Goal: Ask a question: Seek information or help from site administrators or community

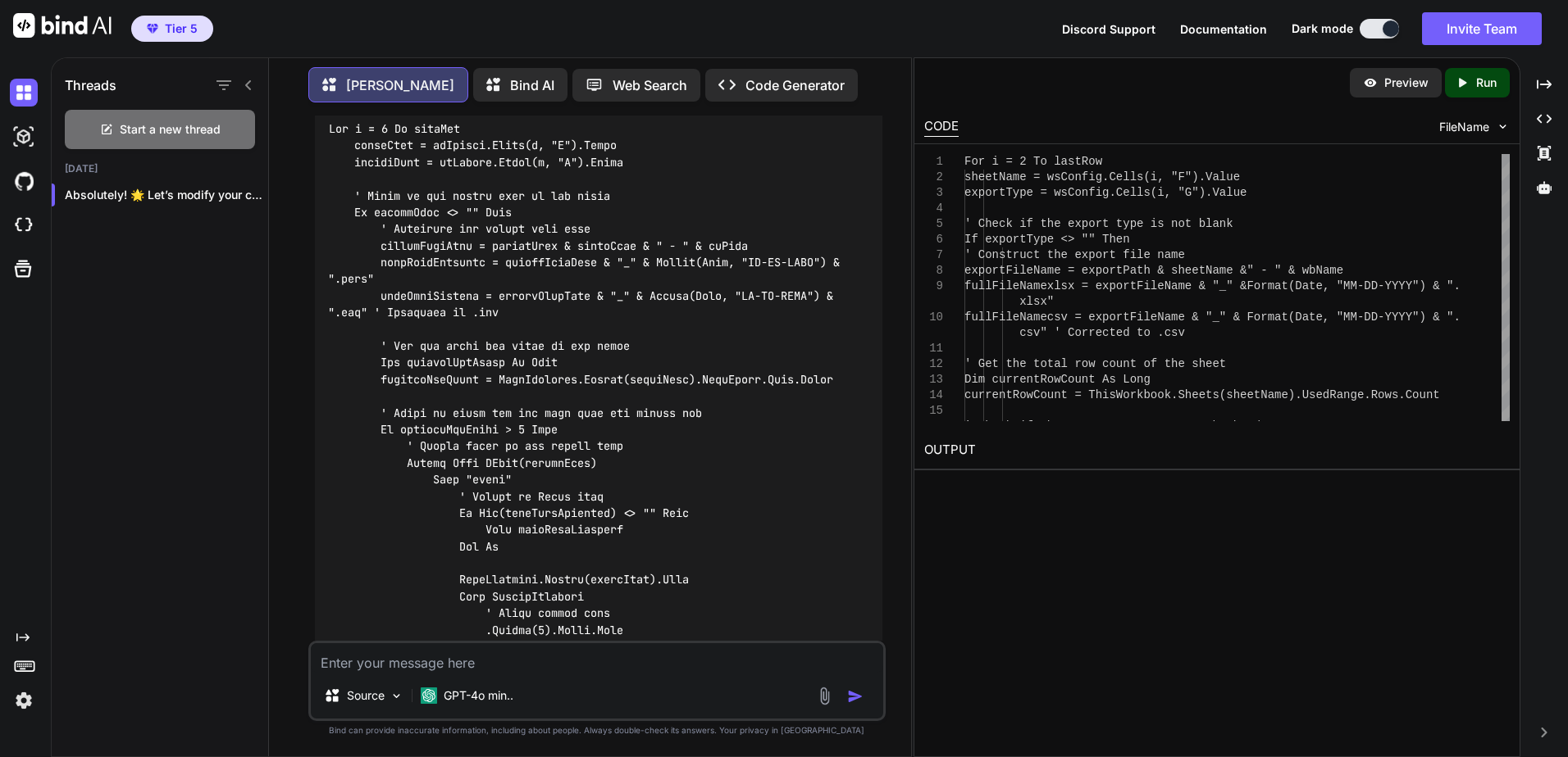
scroll to position [4035, 0]
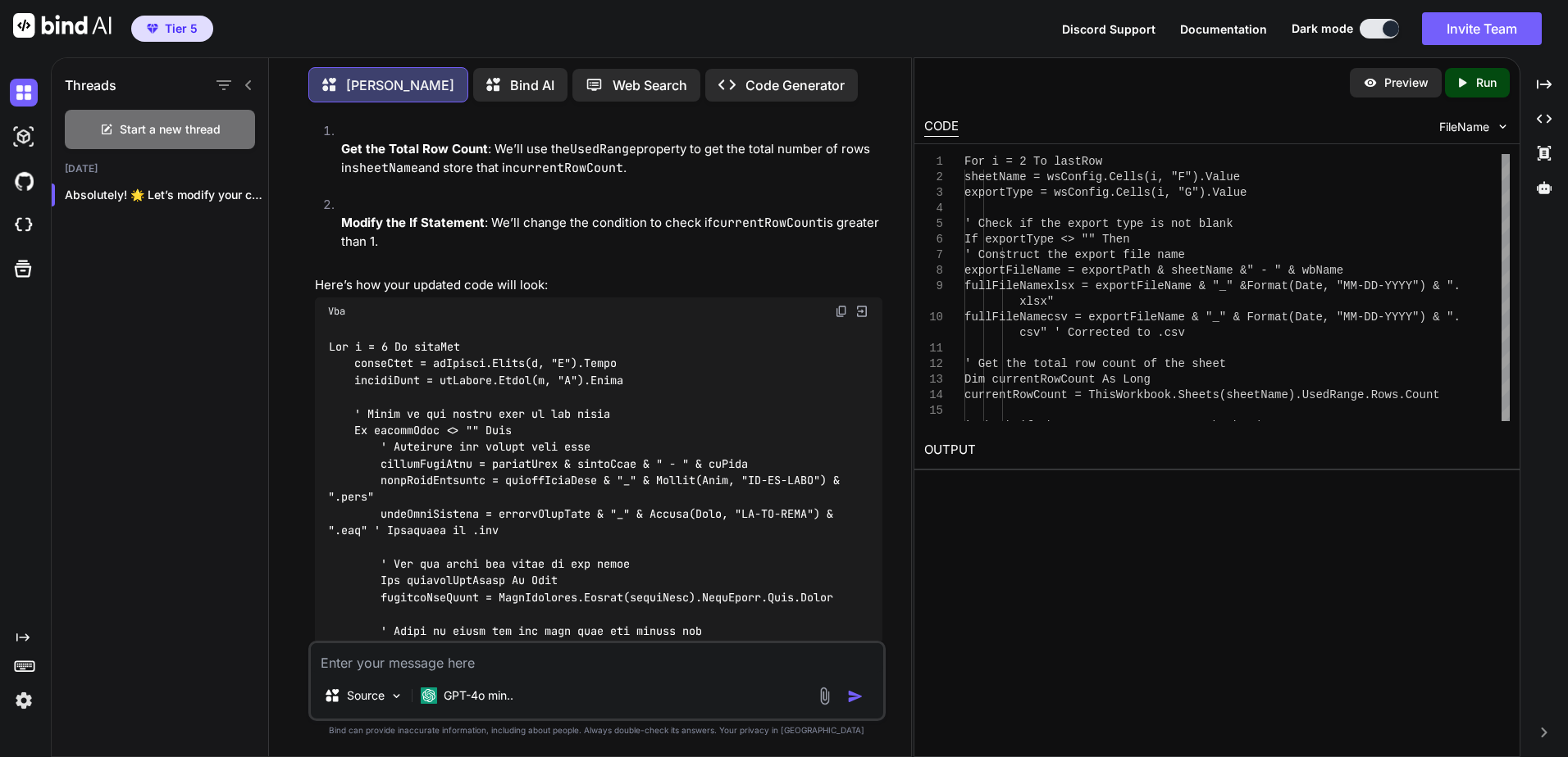
click at [840, 318] on img at bounding box center [841, 311] width 13 height 13
drag, startPoint x: 487, startPoint y: 662, endPoint x: 501, endPoint y: 665, distance: 14.3
click at [487, 662] on textarea at bounding box center [597, 658] width 572 height 30
paste textarea "ExportEmailBody"
click at [388, 661] on textarea "I want to add some text to a variable, ExportEmailBody," at bounding box center [597, 658] width 572 height 30
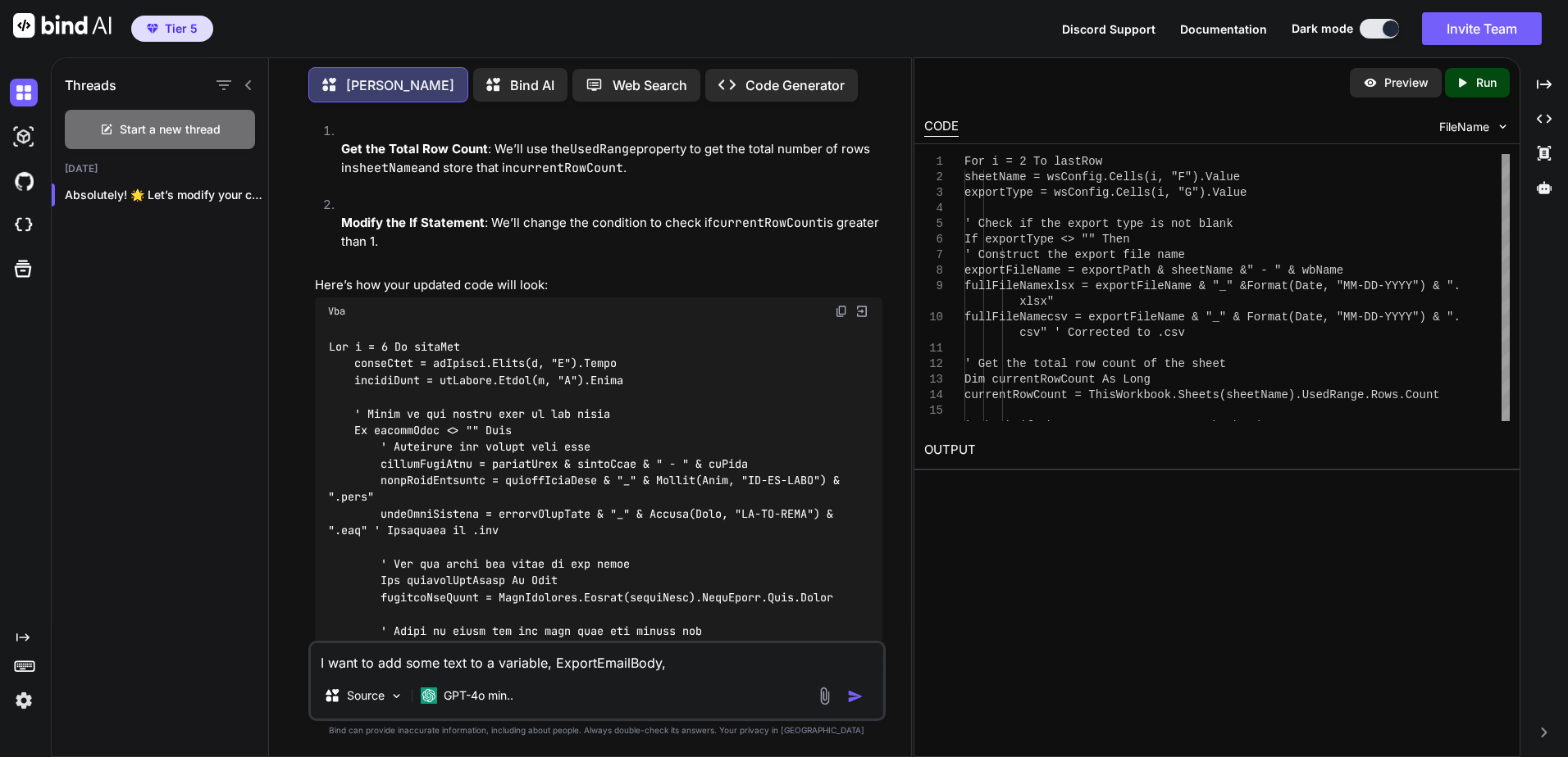
click at [389, 661] on textarea "I want to add some text to a variable, ExportEmailBody," at bounding box center [597, 658] width 572 height 30
click at [698, 663] on textarea "I want to append some text to a variable, ExportEmailBody," at bounding box center [597, 658] width 572 height 30
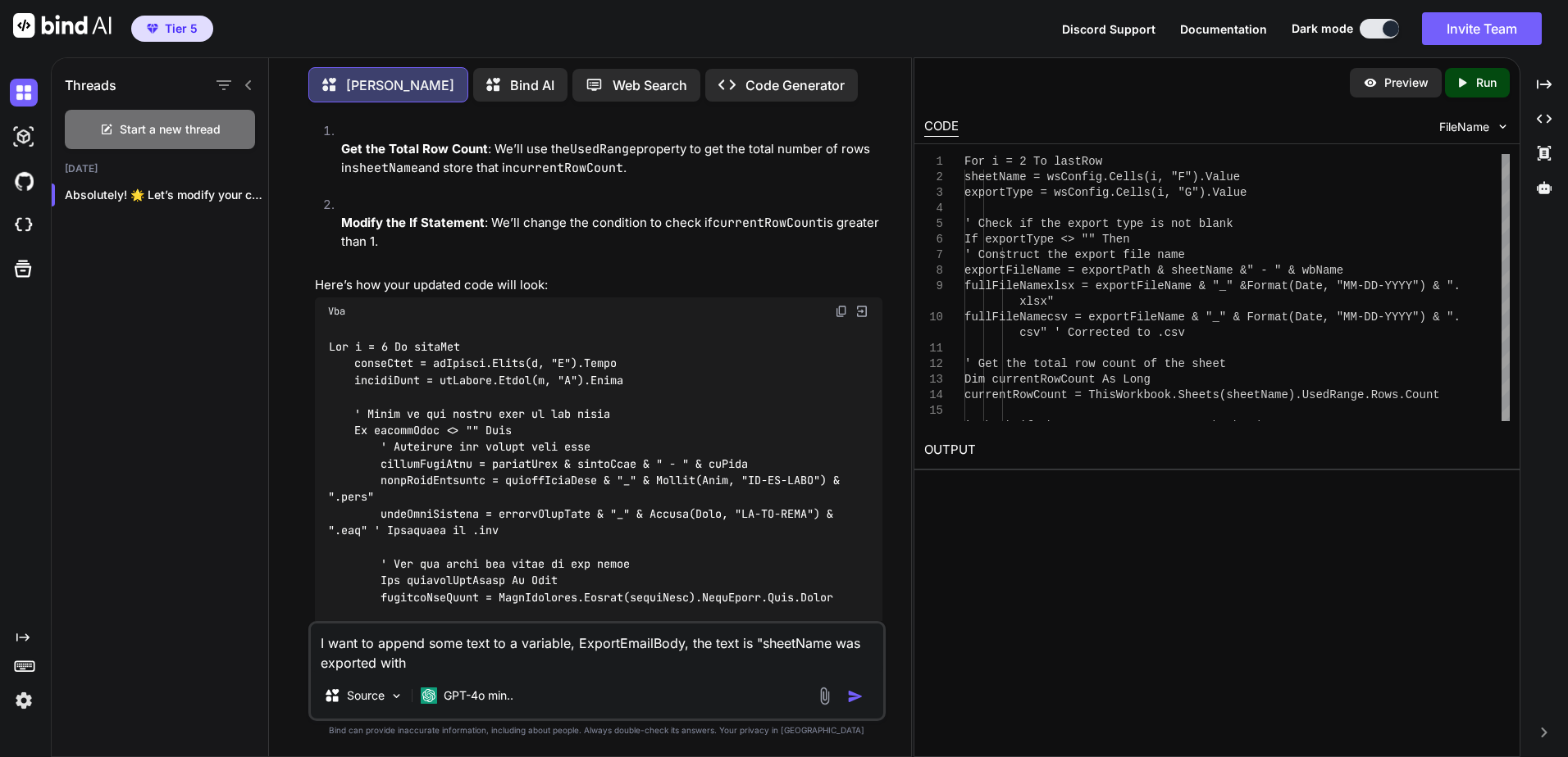
drag, startPoint x: 427, startPoint y: 664, endPoint x: 462, endPoint y: 674, distance: 36.4
click at [427, 664] on textarea "I want to append some text to a variable, ExportEmailBody, the text is "sheetNa…" at bounding box center [597, 648] width 572 height 49
paste textarea "currentRowCount"
click at [650, 669] on textarea "I want to append some text to a variable, ExportEmailBody, the text is "sheetNa…" at bounding box center [597, 648] width 572 height 49
click at [649, 670] on textarea "I want to append some text to a variable, ExportEmailBody, the text is "sheetNa…" at bounding box center [597, 648] width 572 height 49
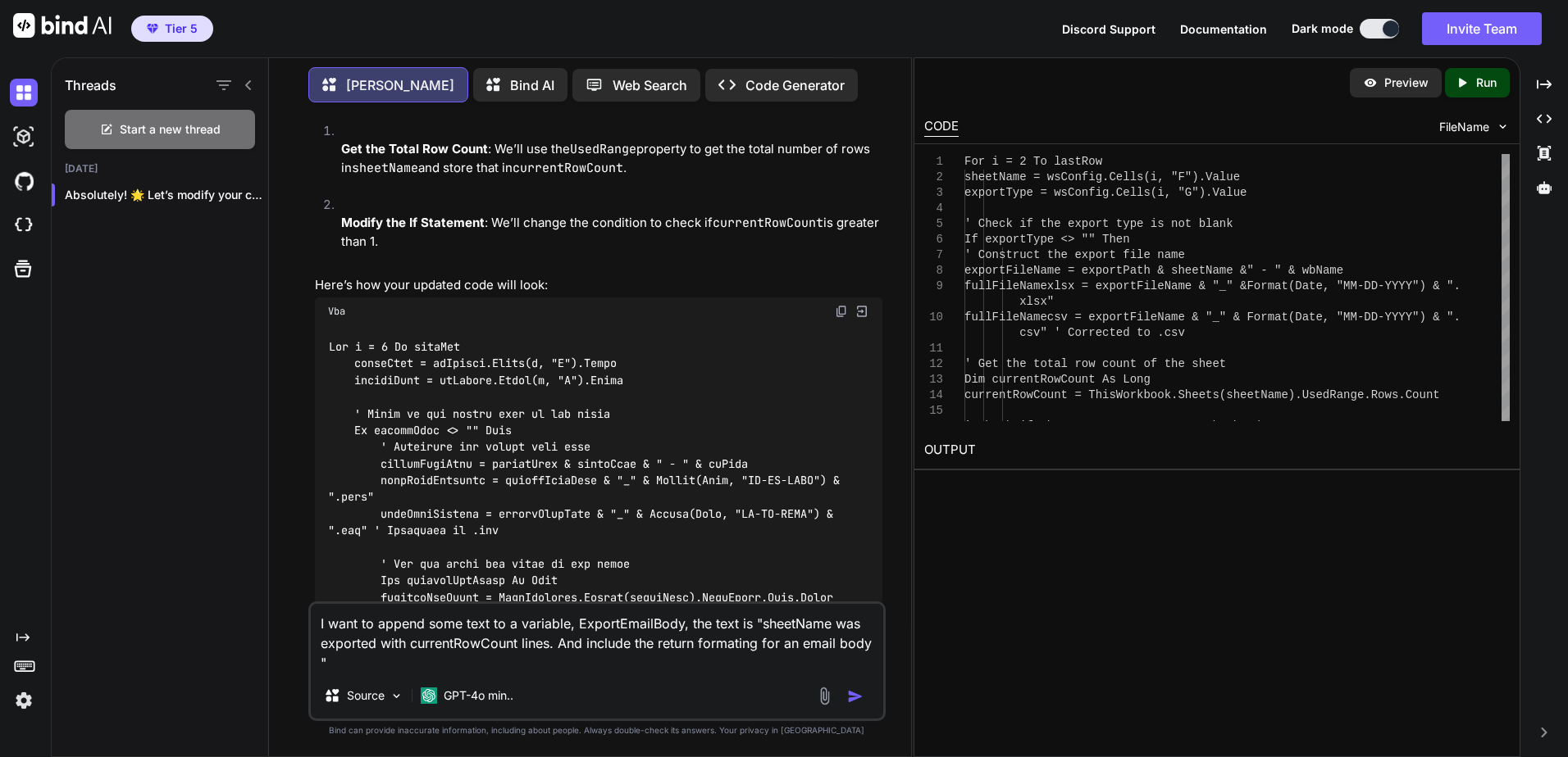
paste textarea "& vbCrLf & vbCrLf & _"
type textarea "I want to append some text to a variable, ExportEmailBody, the text is "sheetNa…"
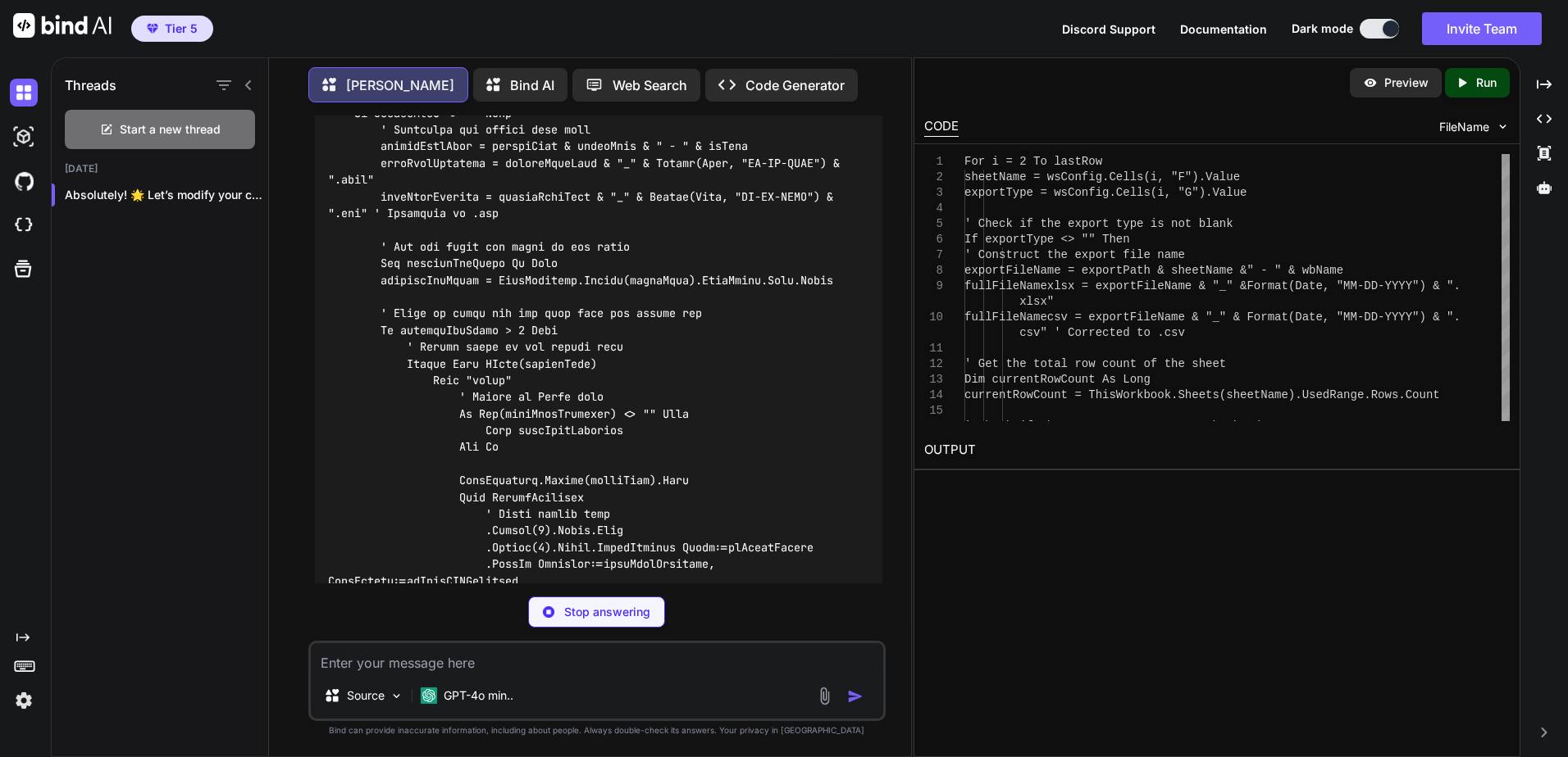
scroll to position [6094, 0]
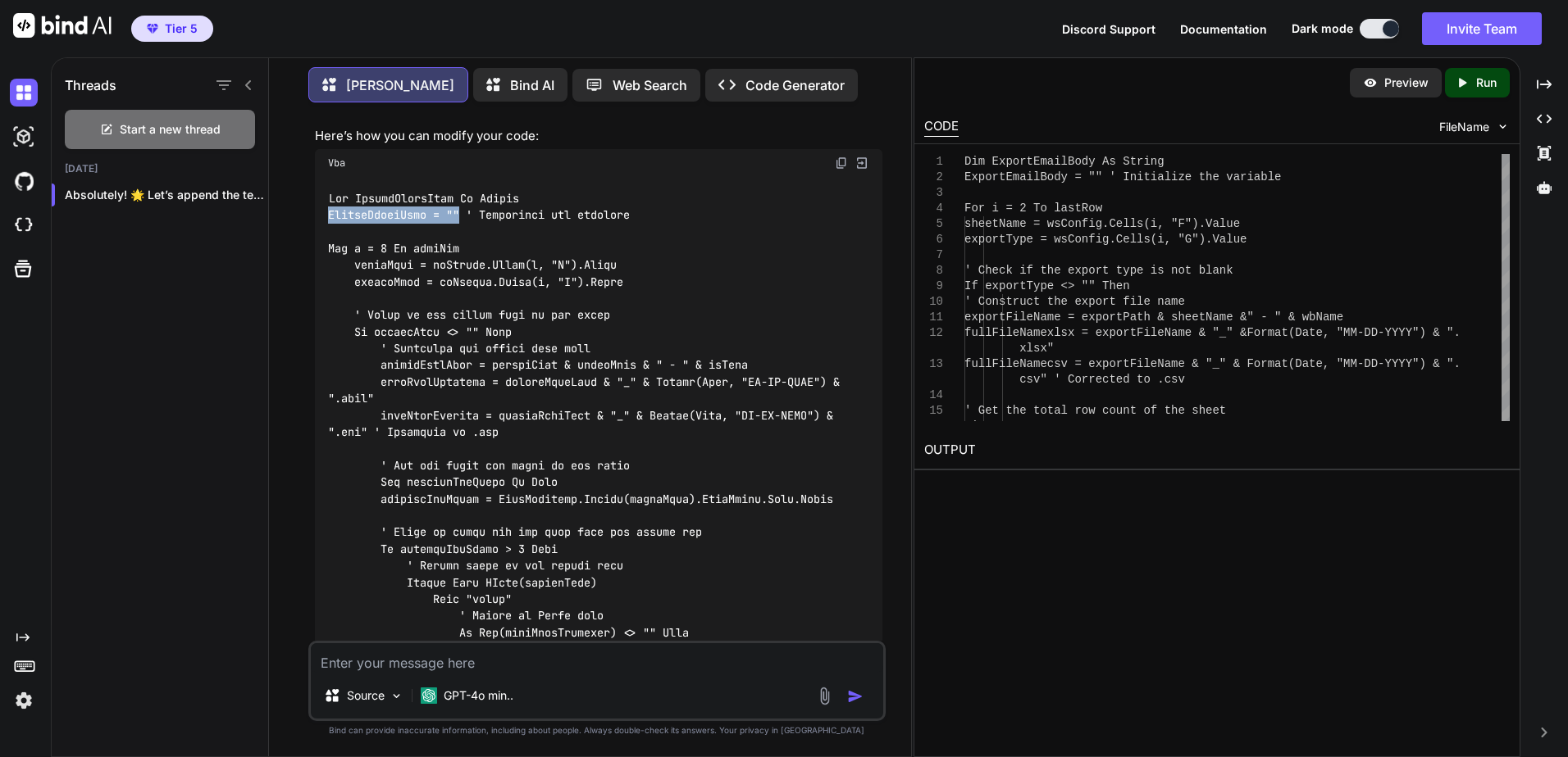
drag, startPoint x: 329, startPoint y: 247, endPoint x: 460, endPoint y: 250, distance: 131.0
copy code "ExportEmailBody = """
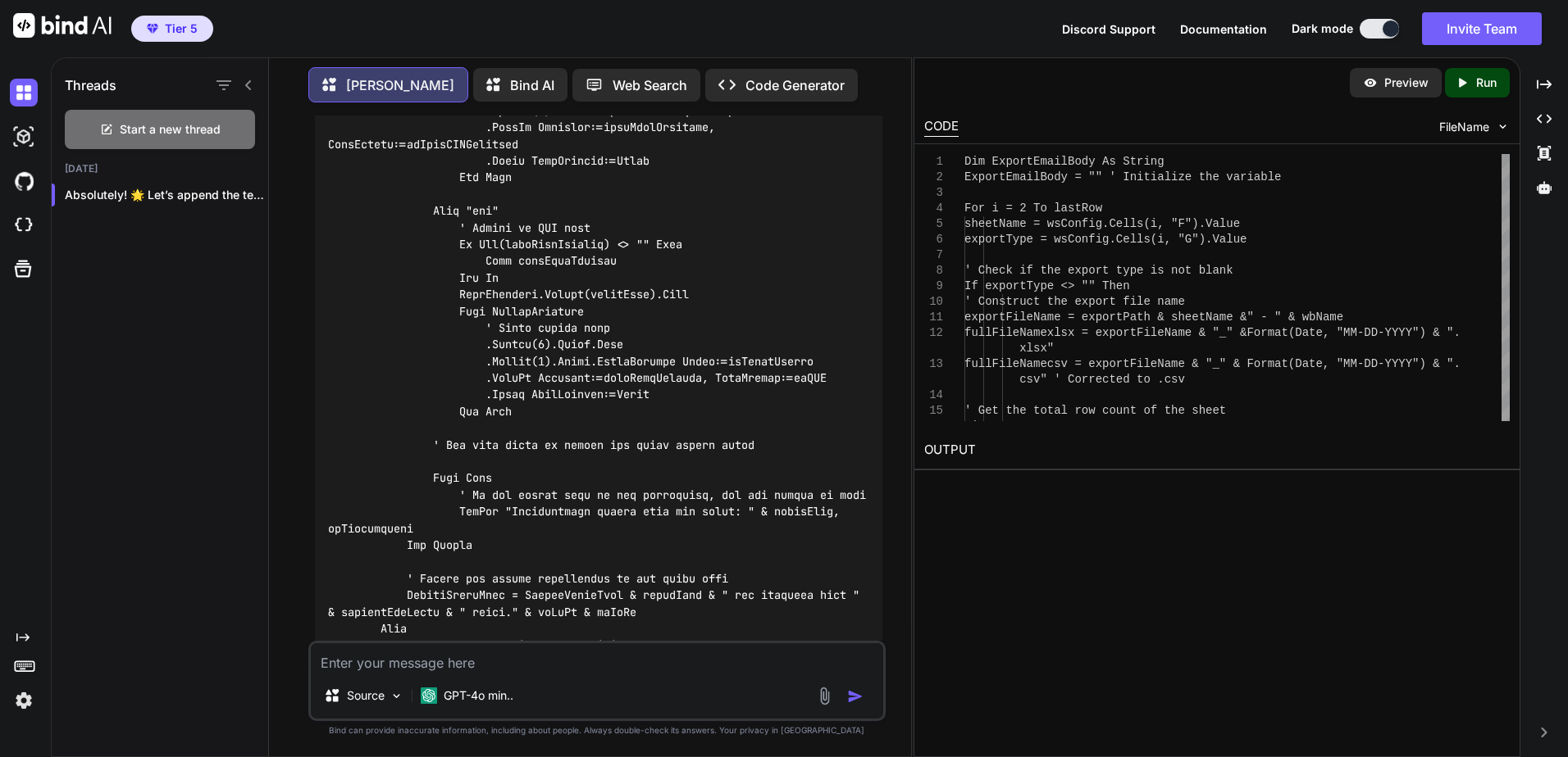
scroll to position [6969, 0]
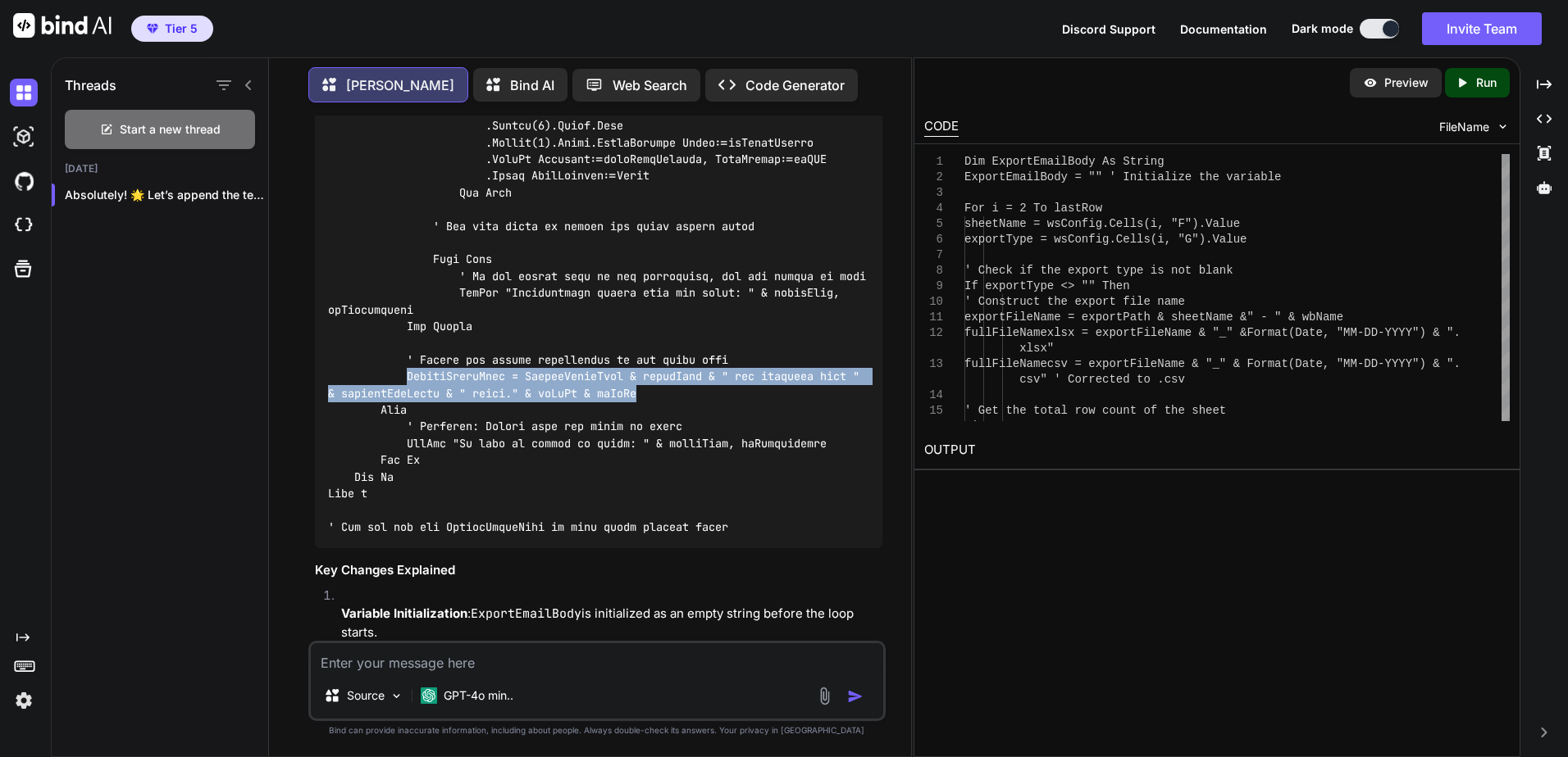
drag, startPoint x: 408, startPoint y: 426, endPoint x: 657, endPoint y: 447, distance: 249.9
copy code "ExportEmailBody = ExportEmailBody & sheetName & " was exported with " & current…"
drag, startPoint x: 409, startPoint y: 426, endPoint x: 667, endPoint y: 440, distance: 258.4
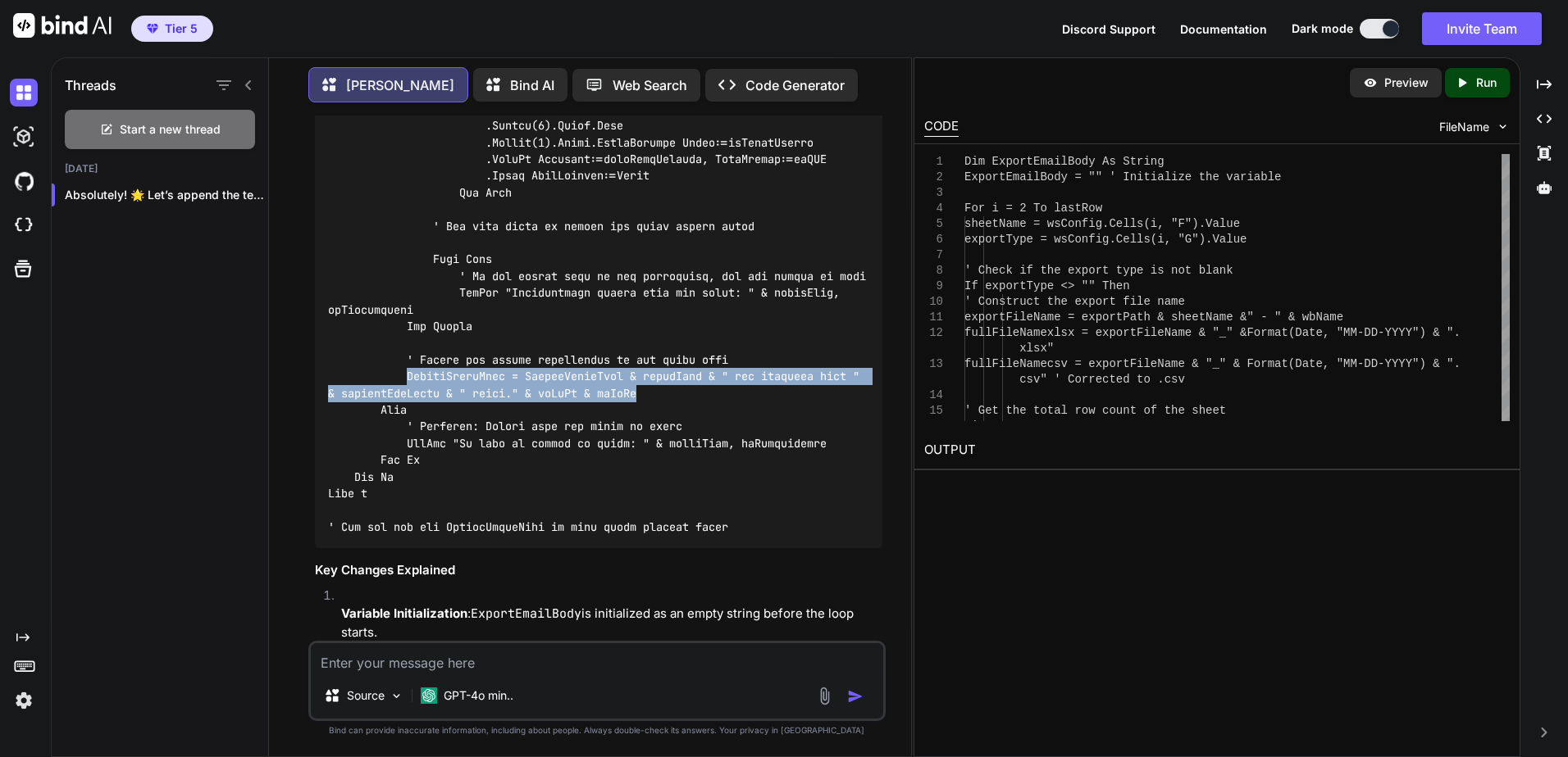
copy code "ExportEmailBody = ExportEmailBody & sheetName & " was exported with " & current…"
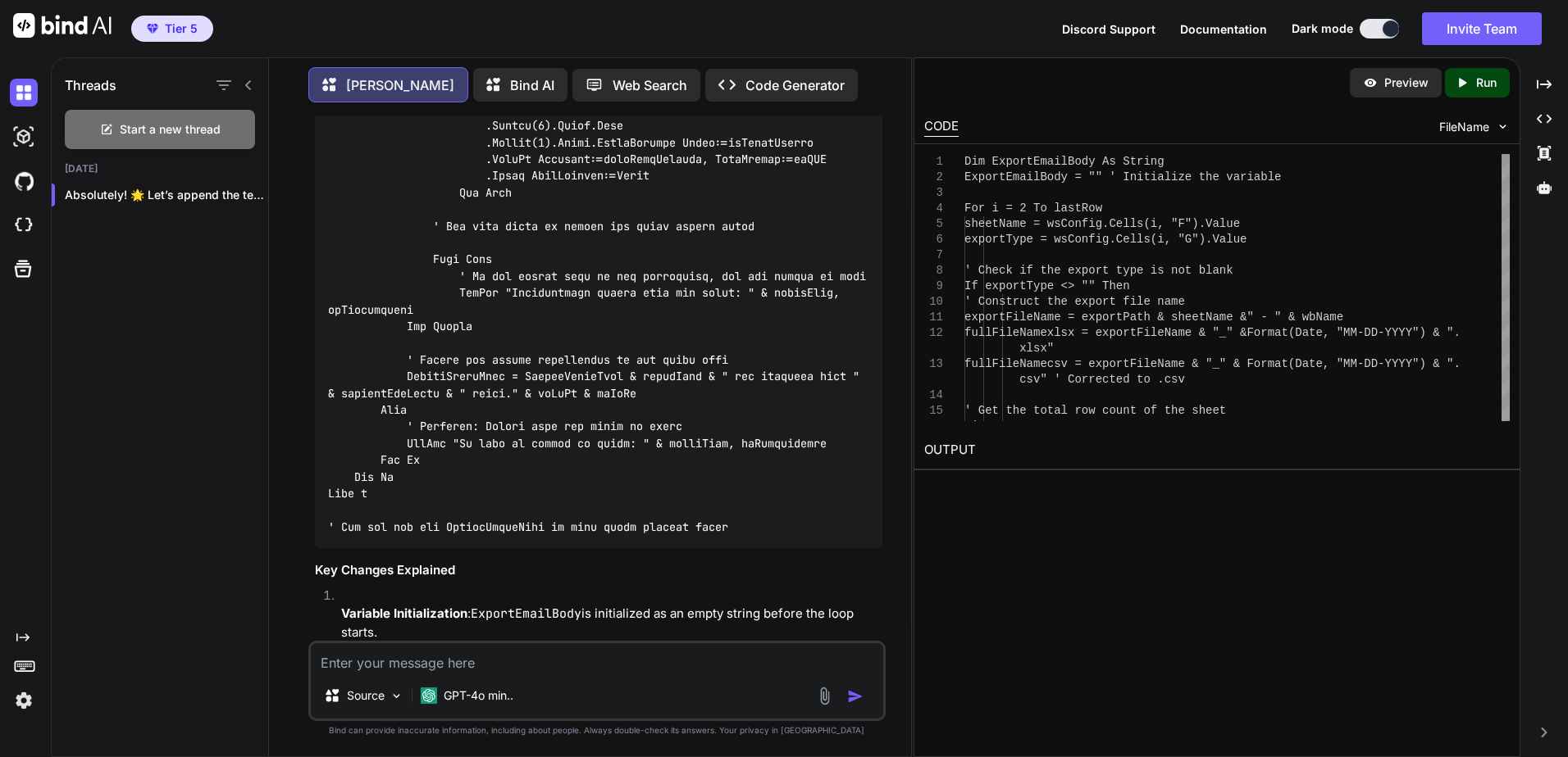
click at [483, 663] on textarea at bounding box center [597, 658] width 572 height 30
click at [449, 659] on textarea at bounding box center [597, 658] width 572 height 30
paste textarea "ExportEmailBody = ExportEmailBody & sheetName & " was exported with " & current…"
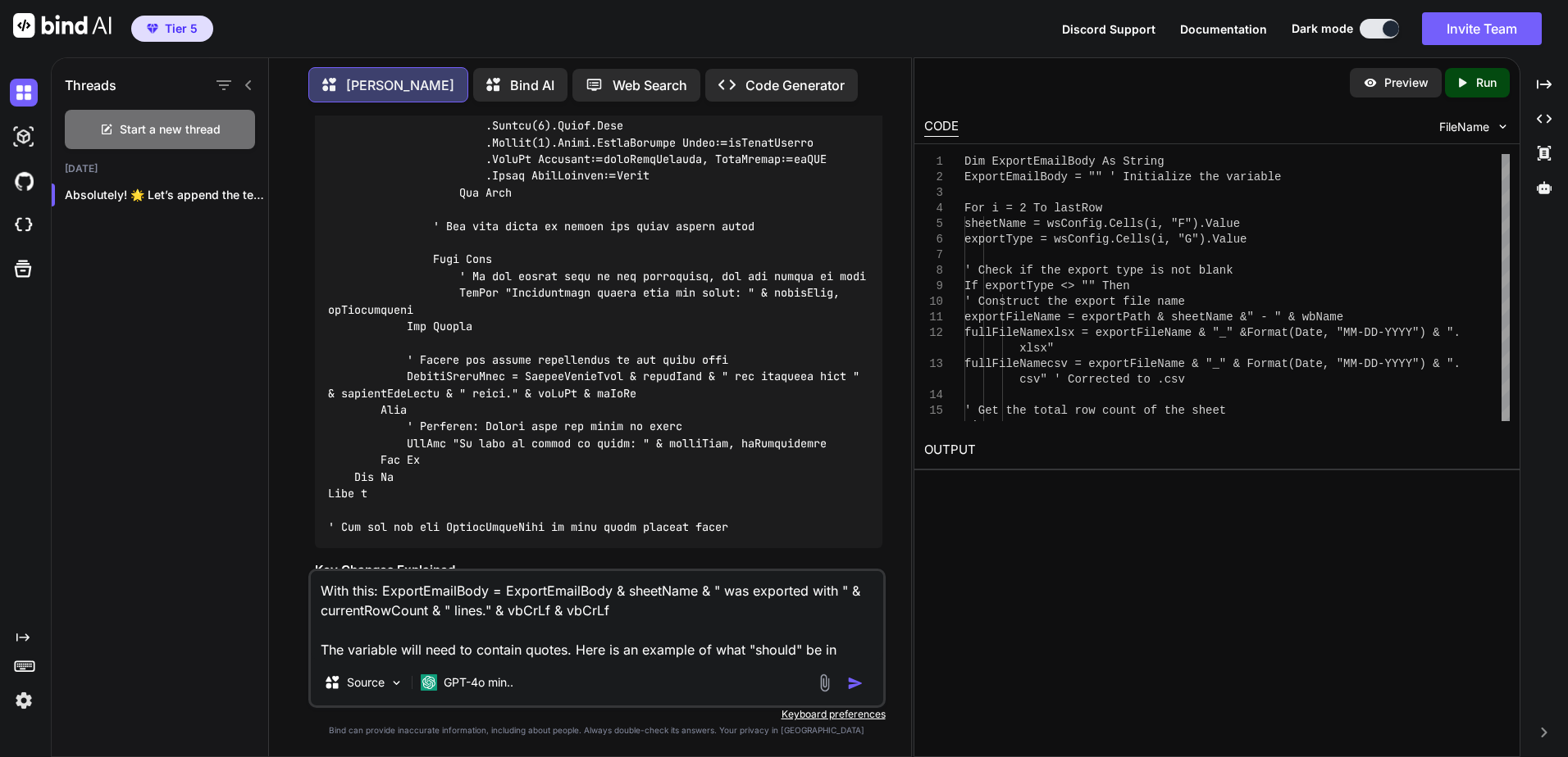
click at [543, 593] on textarea "With this: ExportEmailBody = ExportEmailBody & sheetName & " was exported with …" at bounding box center [597, 616] width 572 height 89
click at [846, 645] on textarea "With this: ExportEmailBody = ExportEmailBody & sheetName & " was exported with …" at bounding box center [597, 616] width 572 height 89
paste textarea "ExportEmailBody"
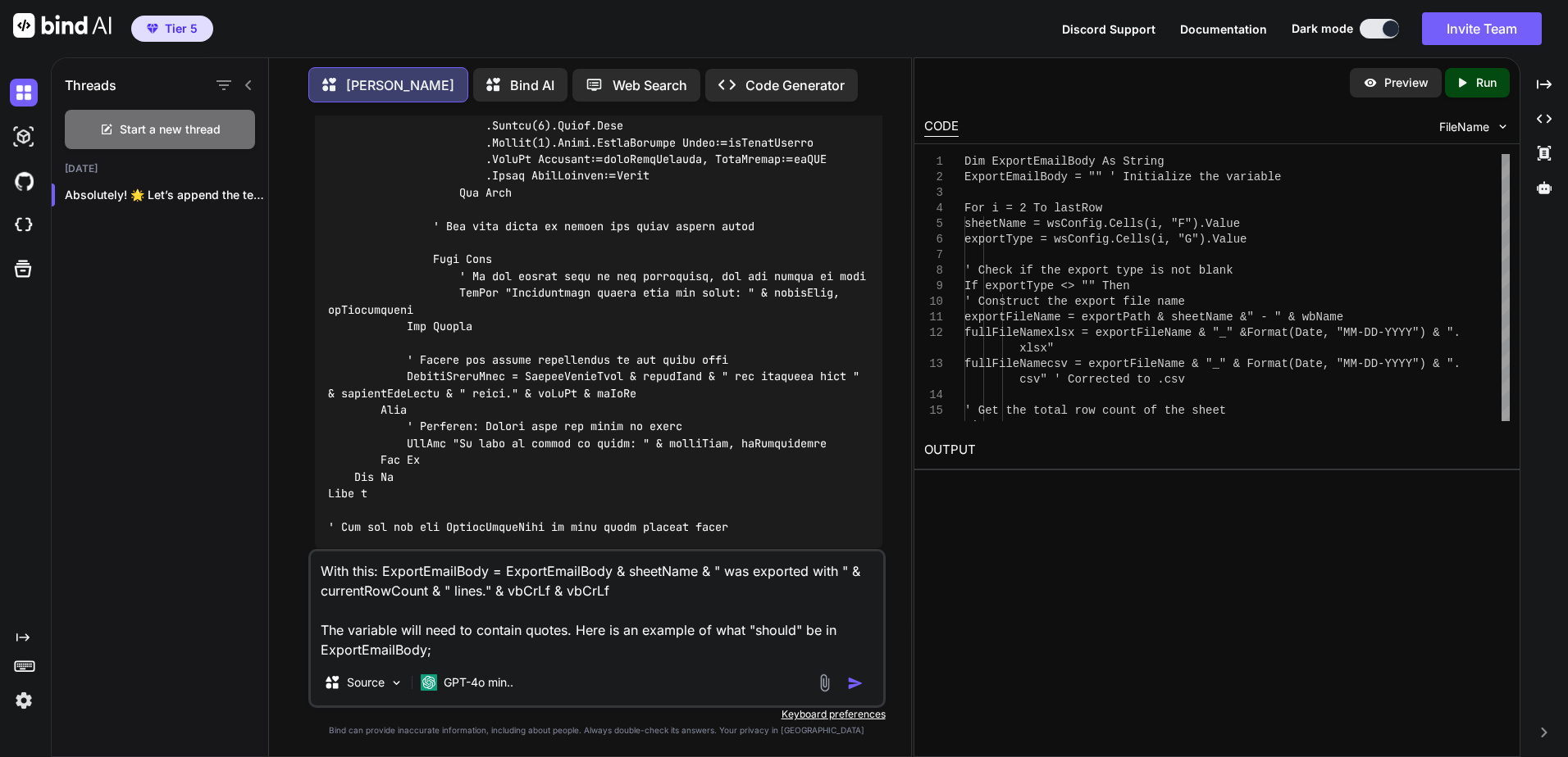
click at [528, 646] on textarea "With this: ExportEmailBody = ExportEmailBody & sheetName & " was exported with …" at bounding box center [597, 605] width 572 height 108
paste textarea ""The Excel process has " & LCase(statusText) & "." & vbCrLf & _"
type textarea "With this: ExportEmailBody = ExportEmailBody & sheetName & " was exported with …"
